Goal: Find specific page/section: Find specific page/section

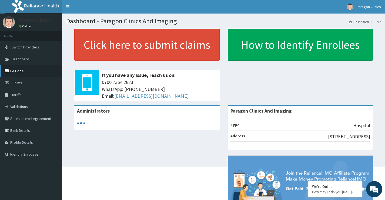
click at [20, 72] on link "PA Code" at bounding box center [31, 71] width 62 height 12
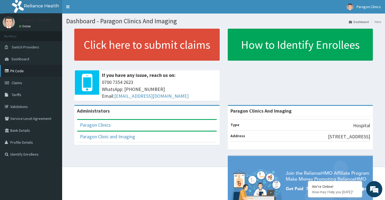
click at [18, 71] on link "PA Code" at bounding box center [31, 71] width 62 height 12
